Goal: Information Seeking & Learning: Check status

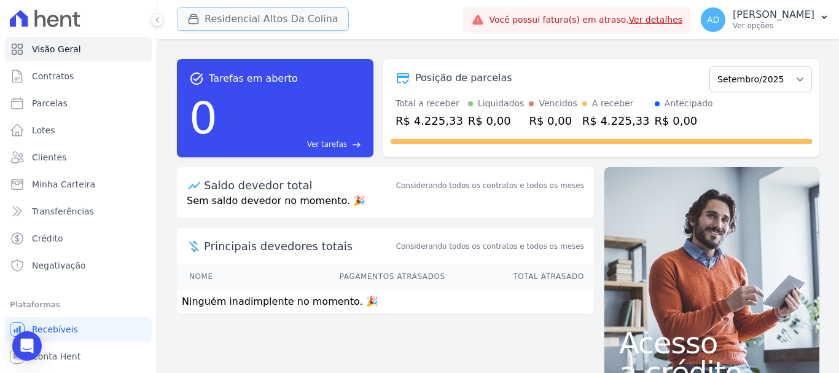
click at [240, 21] on button "Residencial Altos Da Colina" at bounding box center [263, 18] width 172 height 23
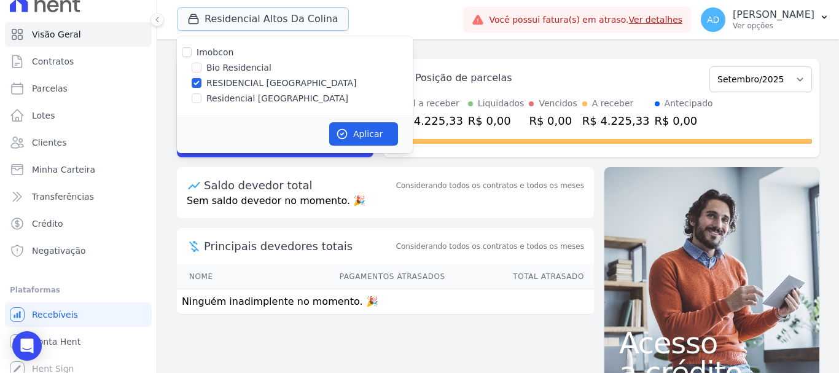
scroll to position [23, 0]
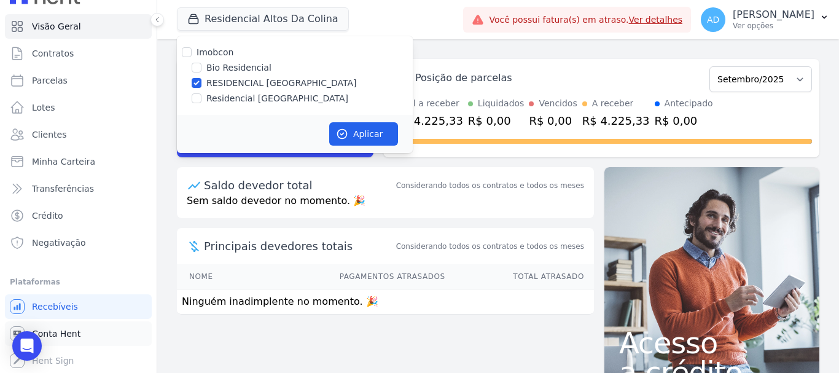
click at [56, 331] on span "Conta Hent" at bounding box center [56, 333] width 49 height 12
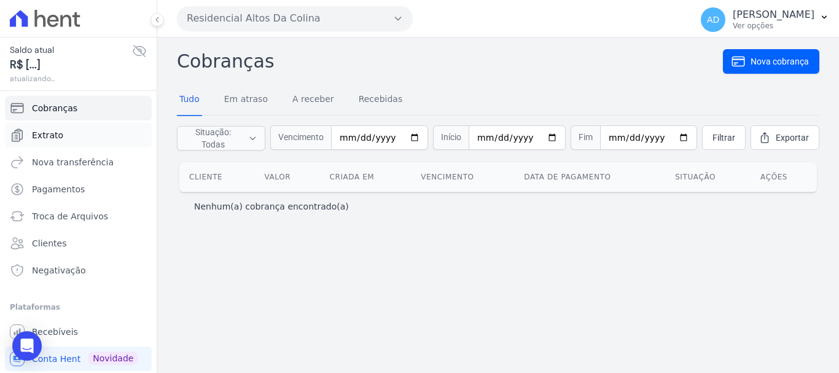
click at [80, 130] on link "Extrato" at bounding box center [78, 135] width 147 height 25
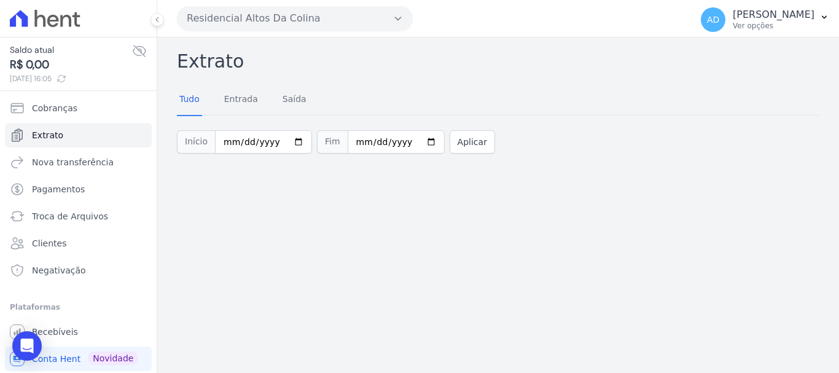
drag, startPoint x: 243, startPoint y: 16, endPoint x: 245, endPoint y: 39, distance: 23.5
click at [243, 17] on button "Residencial Altos Da Colina" at bounding box center [295, 18] width 236 height 25
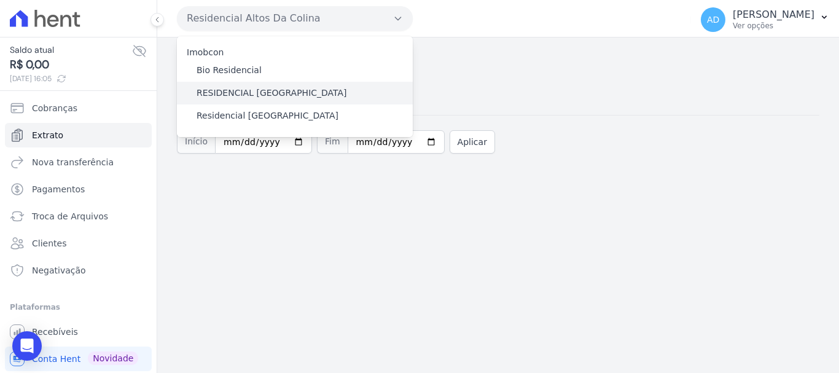
click at [217, 90] on label "RESIDENCIAL [GEOGRAPHIC_DATA][PERSON_NAME]" at bounding box center [272, 93] width 151 height 13
click at [0, 0] on input "RESIDENCIAL [GEOGRAPHIC_DATA][PERSON_NAME]" at bounding box center [0, 0] width 0 height 0
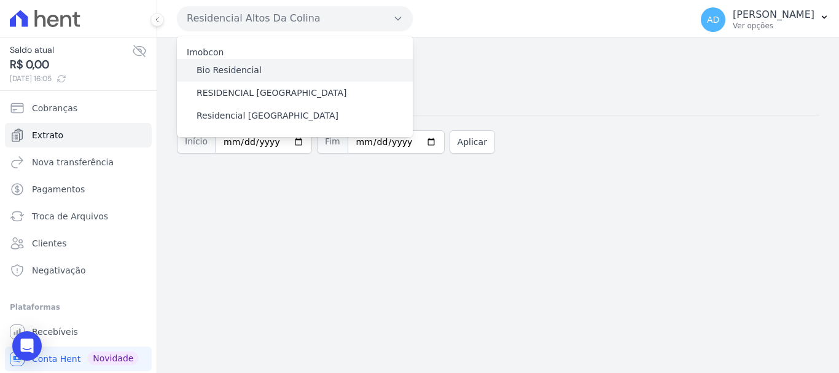
click at [195, 72] on div "Bio Residencial" at bounding box center [295, 70] width 236 height 23
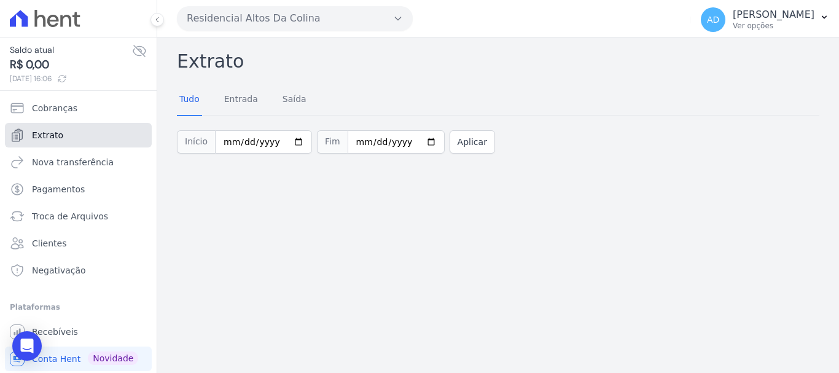
click at [70, 136] on link "Extrato" at bounding box center [78, 135] width 147 height 25
click at [450, 144] on button "Aplicar" at bounding box center [472, 141] width 45 height 23
click at [252, 16] on button "Residencial Altos Da Colina" at bounding box center [295, 18] width 236 height 25
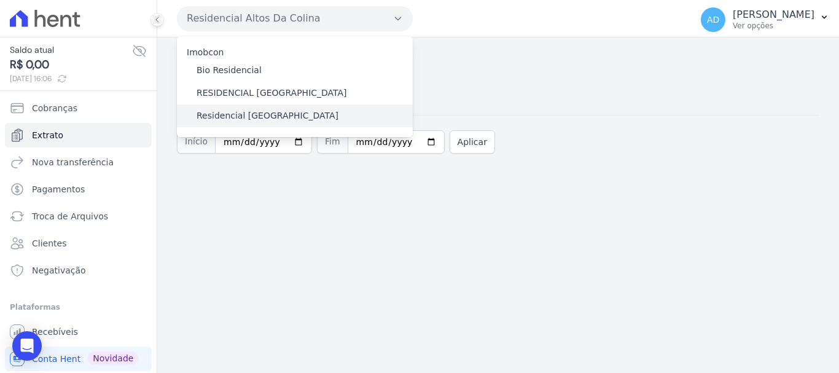
click at [195, 118] on div "Residencial [GEOGRAPHIC_DATA]" at bounding box center [295, 115] width 236 height 23
click at [205, 117] on label "Residencial [GEOGRAPHIC_DATA]" at bounding box center [268, 115] width 142 height 13
click at [0, 0] on input "Residencial [GEOGRAPHIC_DATA]" at bounding box center [0, 0] width 0 height 0
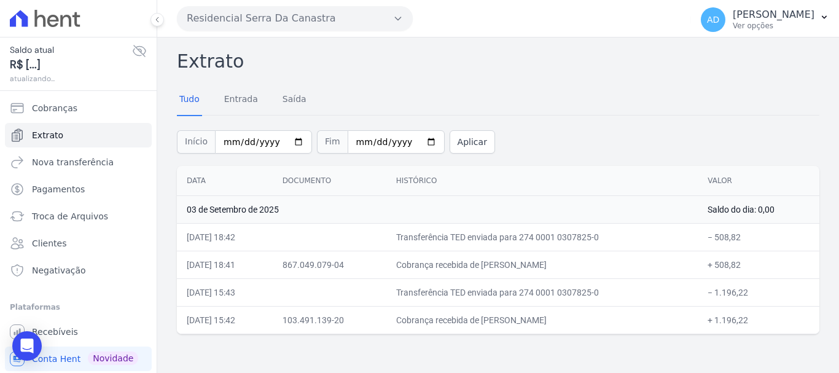
drag, startPoint x: 530, startPoint y: 319, endPoint x: 498, endPoint y: 323, distance: 32.2
click at [499, 323] on td "Cobrança recebida de SABRINA HELLEN DOS SANTOS ROCH" at bounding box center [542, 320] width 312 height 28
click at [223, 17] on button "Residencial Serra Da Canastra" at bounding box center [295, 18] width 236 height 25
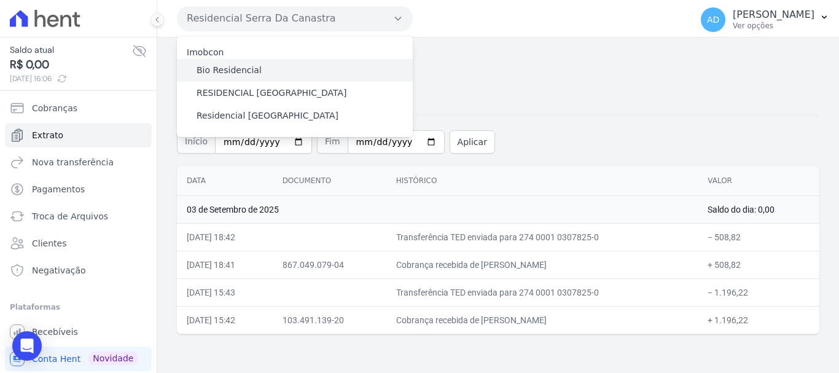
click at [216, 71] on label "Bio Residencial" at bounding box center [229, 70] width 65 height 13
click at [0, 0] on input "Bio Residencial" at bounding box center [0, 0] width 0 height 0
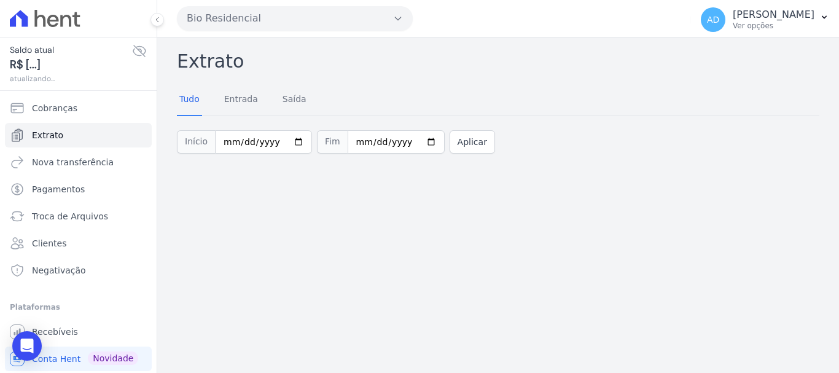
click at [221, 20] on button "Bio Residencial" at bounding box center [295, 18] width 236 height 25
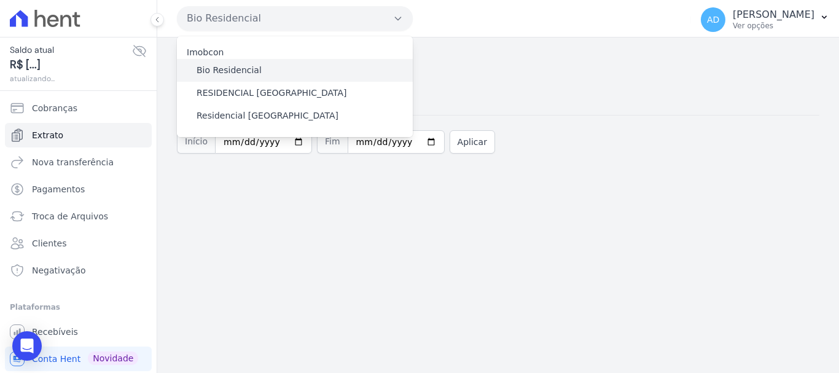
click at [224, 66] on label "Bio Residencial" at bounding box center [229, 70] width 65 height 13
click at [0, 0] on input "Bio Residencial" at bounding box center [0, 0] width 0 height 0
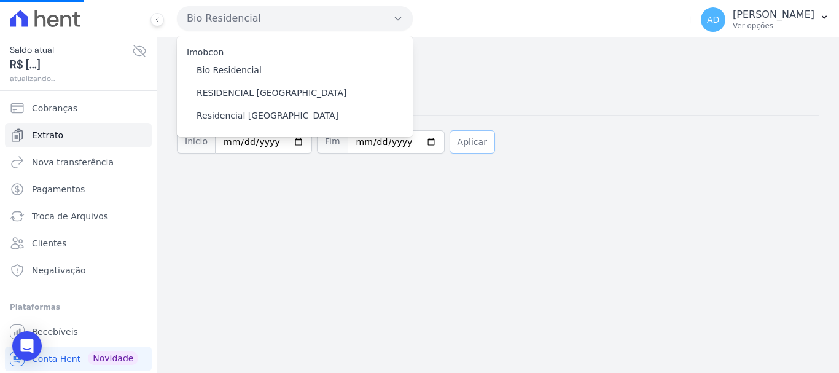
click at [471, 139] on button "Aplicar" at bounding box center [472, 141] width 45 height 23
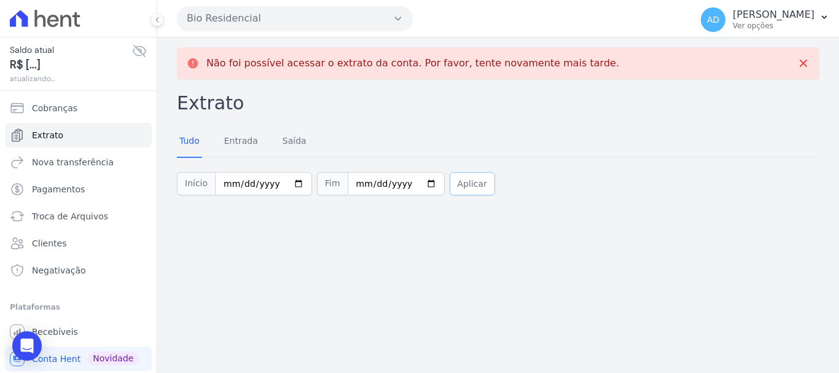
click at [450, 184] on button "Aplicar" at bounding box center [472, 183] width 45 height 23
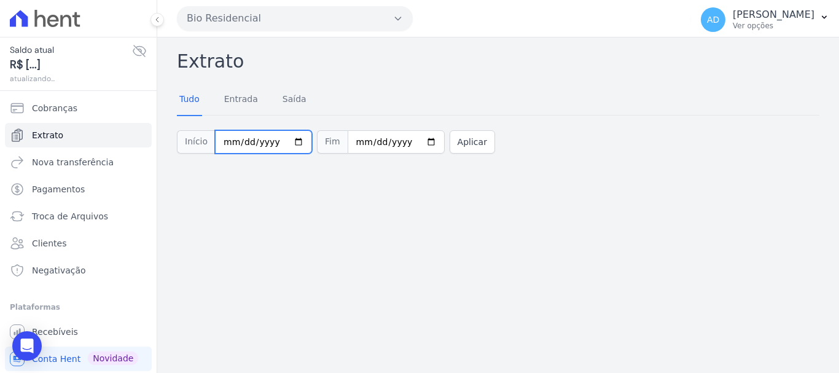
click at [289, 141] on input "[DATE]" at bounding box center [263, 141] width 97 height 23
type input "2025-08-31"
click at [450, 143] on button "Aplicar" at bounding box center [472, 141] width 45 height 23
click at [289, 143] on input "[DATE]" at bounding box center [263, 141] width 97 height 23
type input "[DATE]"
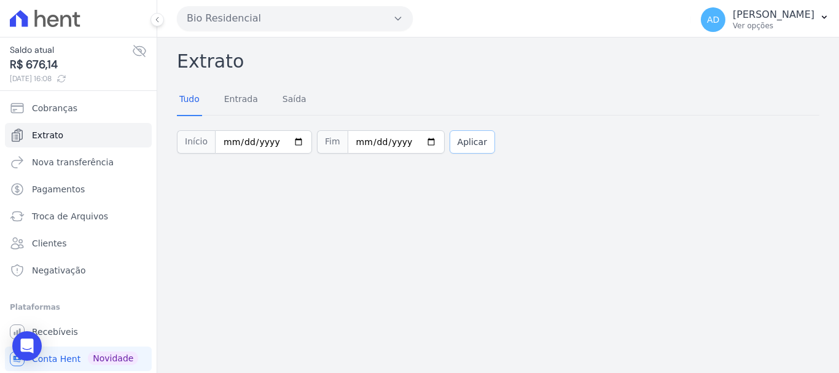
click at [450, 144] on button "Aplicar" at bounding box center [472, 141] width 45 height 23
click at [63, 334] on span "Recebíveis" at bounding box center [55, 332] width 46 height 12
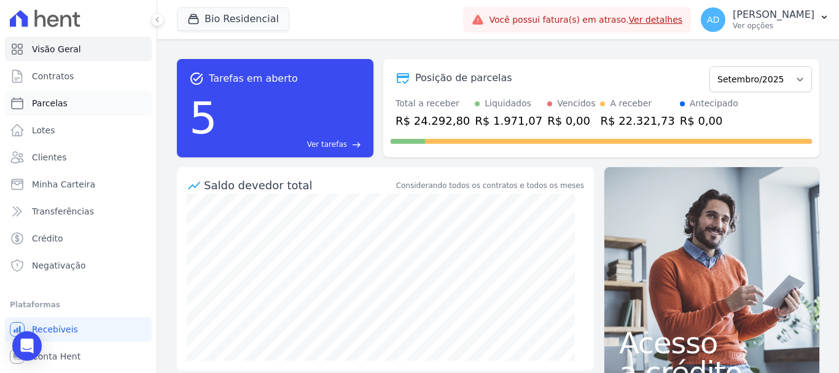
click at [65, 101] on link "Parcelas" at bounding box center [78, 103] width 147 height 25
select select
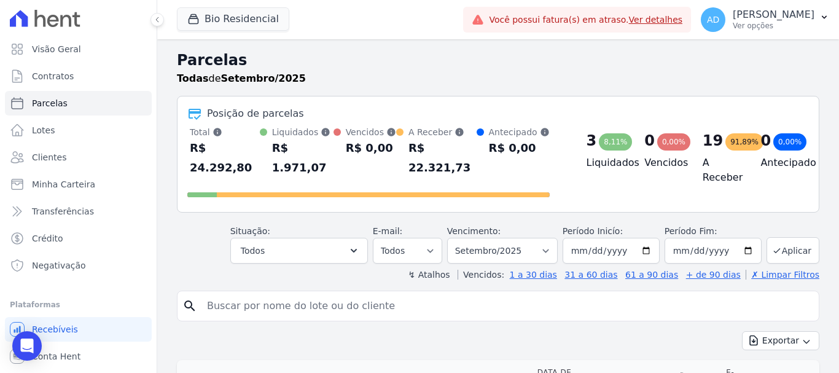
click at [294, 298] on input "search" at bounding box center [507, 306] width 614 height 25
type input "[PERSON_NAME]"
select select
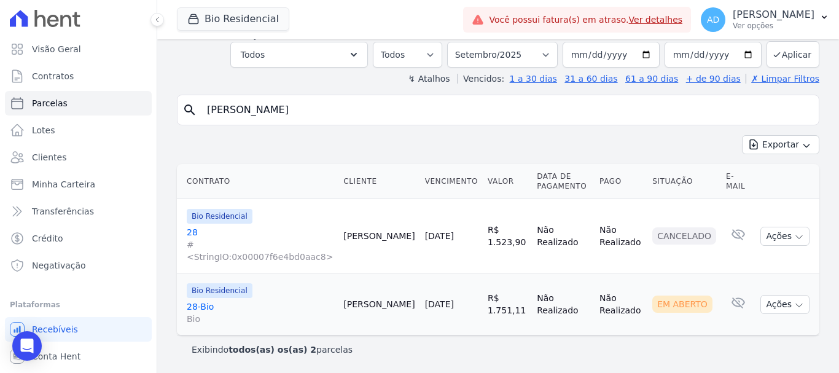
scroll to position [10, 0]
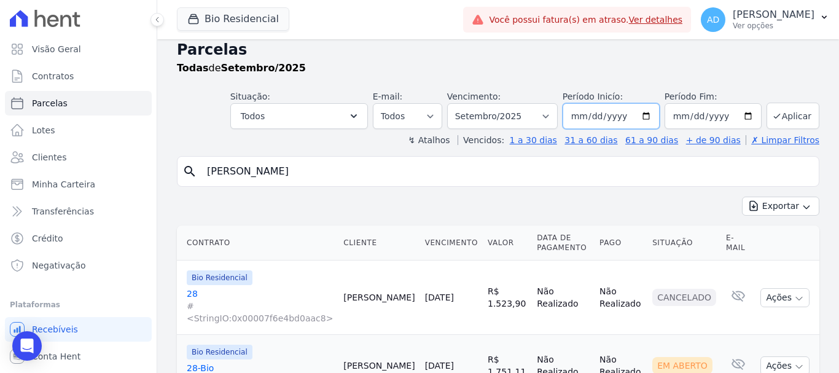
click at [644, 118] on input "2025-09-01" at bounding box center [611, 116] width 97 height 26
click at [542, 113] on select "Filtrar por período ──────── Todos os meses Março/2024 Abril/2024 Maio/2024 Jun…" at bounding box center [502, 116] width 111 height 26
select select "08/2025"
click at [455, 103] on select "Filtrar por período ──────── Todos os meses Março/2024 Abril/2024 Maio/2024 Jun…" at bounding box center [502, 116] width 111 height 26
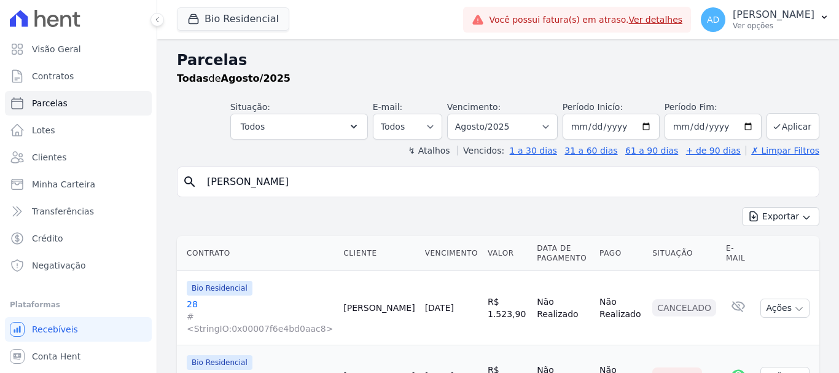
select select
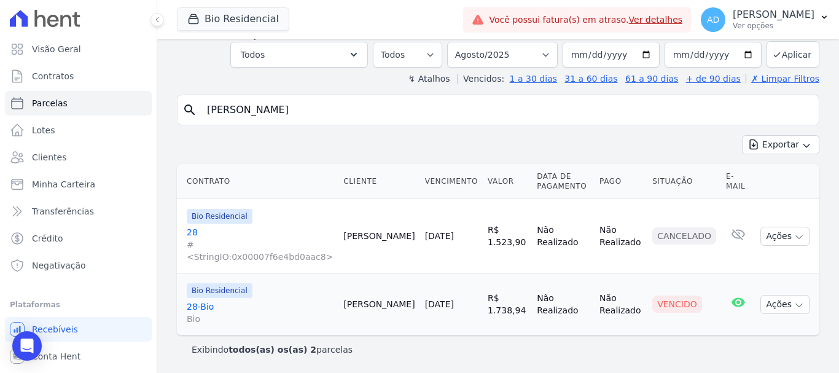
click at [269, 100] on input "[PERSON_NAME]" at bounding box center [507, 110] width 614 height 25
type input "bianca"
select select
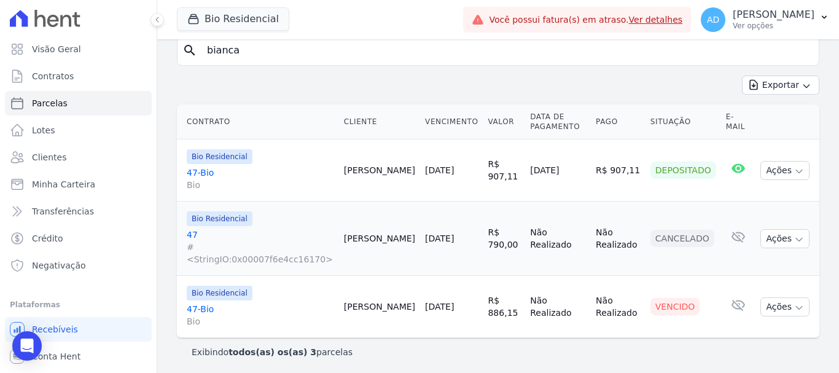
scroll to position [134, 0]
